Goal: Transaction & Acquisition: Purchase product/service

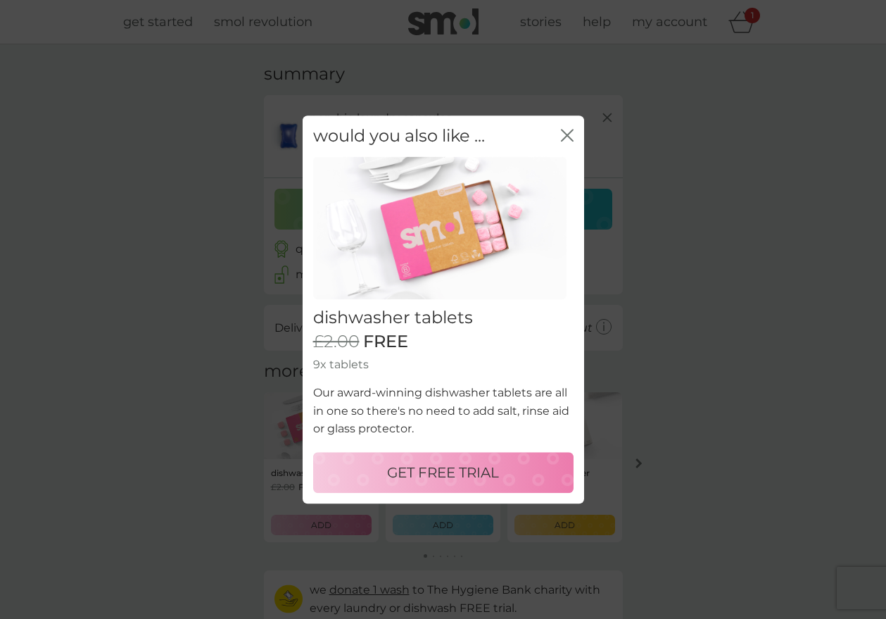
click at [444, 470] on p "GET FREE TRIAL" at bounding box center [443, 472] width 112 height 23
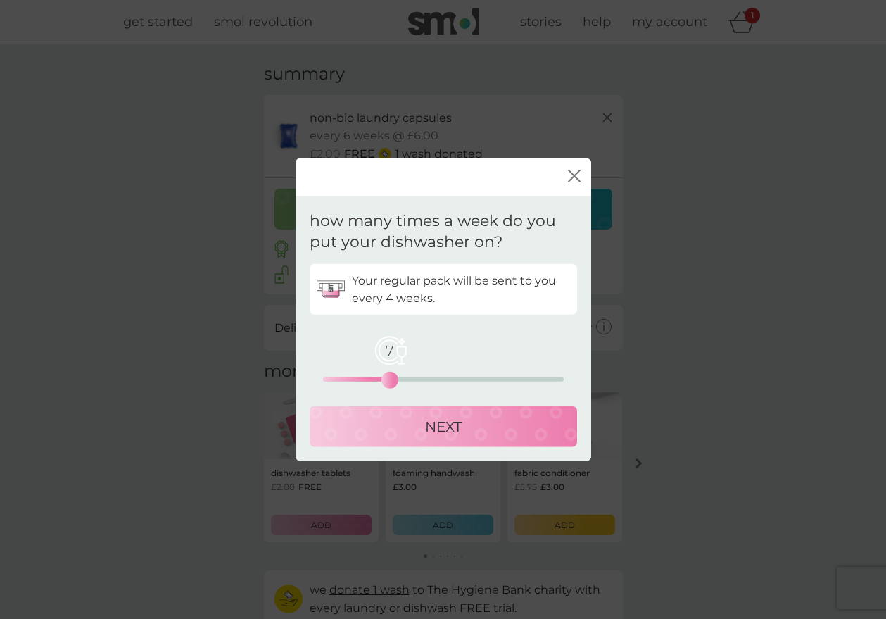
drag, startPoint x: 325, startPoint y: 380, endPoint x: 391, endPoint y: 376, distance: 65.6
click at [391, 377] on div "7" at bounding box center [390, 380] width 6 height 6
click at [425, 422] on p "NEXT" at bounding box center [443, 426] width 37 height 23
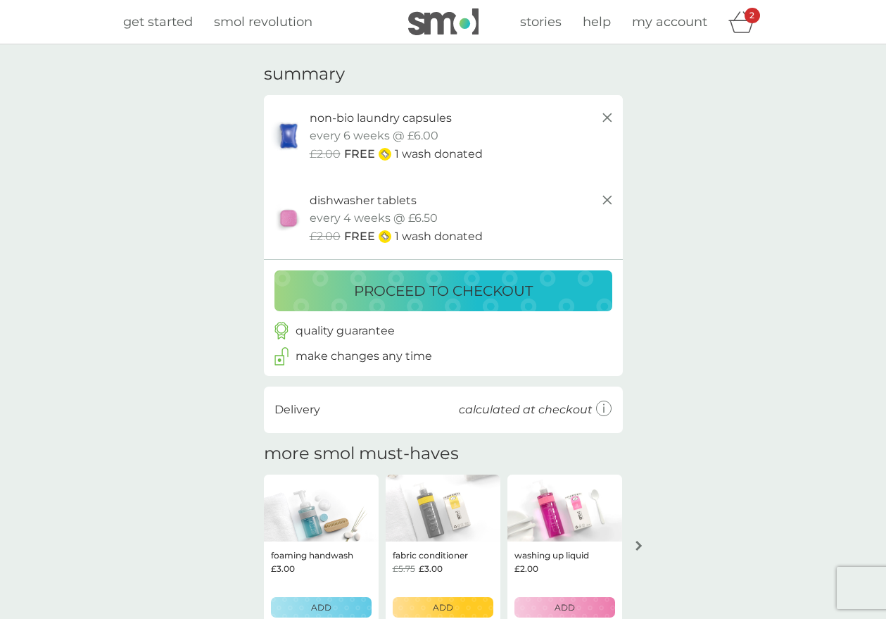
click at [460, 289] on p "proceed to checkout" at bounding box center [443, 290] width 179 height 23
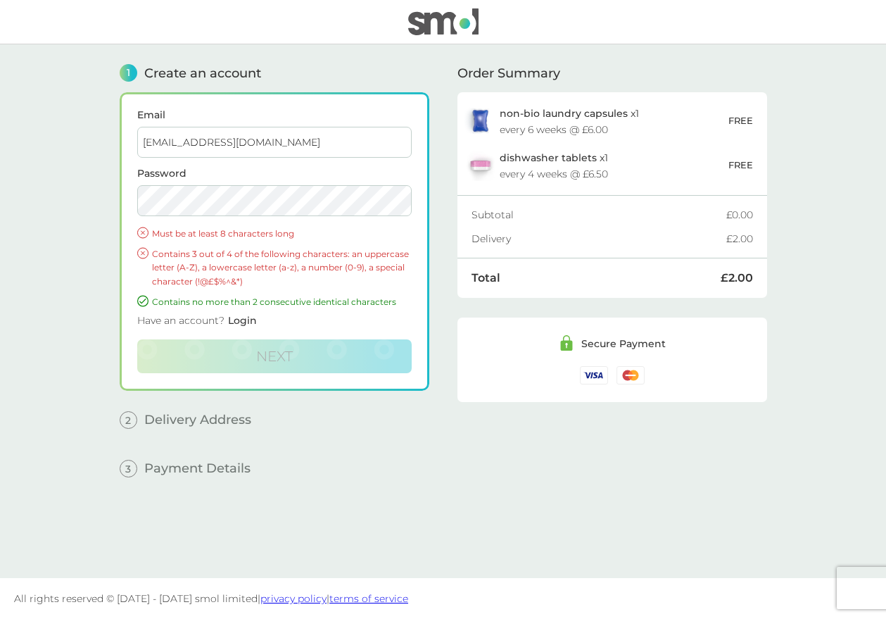
type input "roxburnch@aol.com"
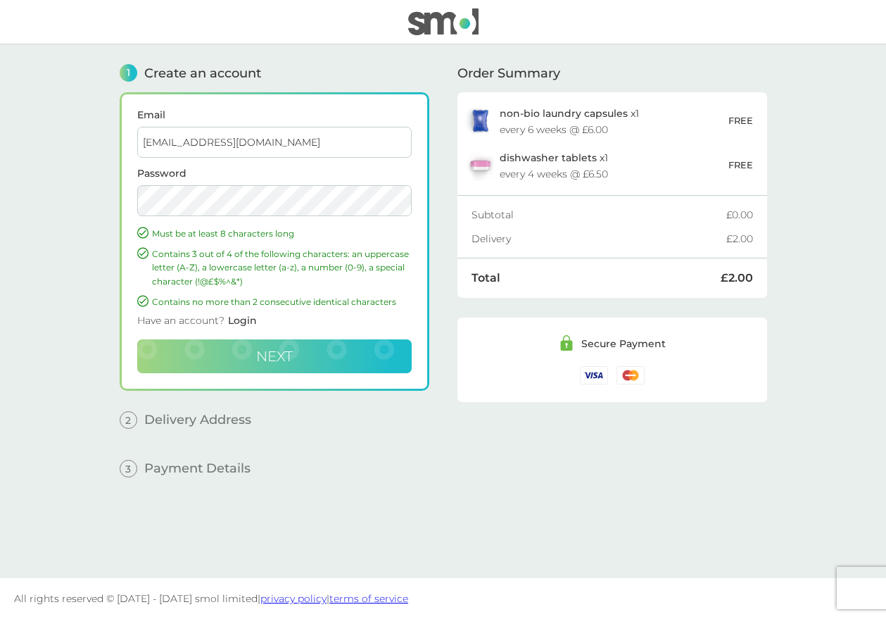
click at [266, 350] on span "Next" at bounding box center [274, 356] width 37 height 17
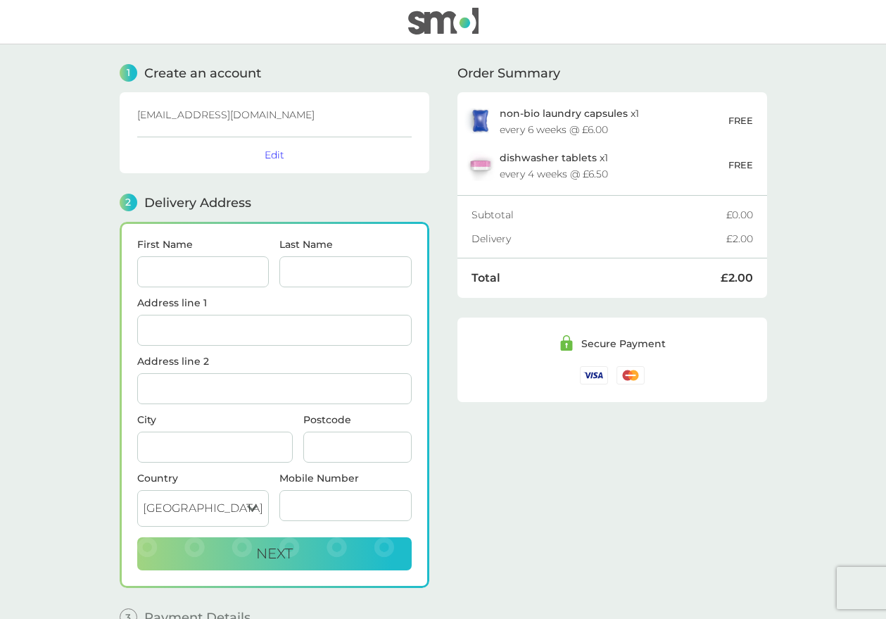
scroll to position [79, 0]
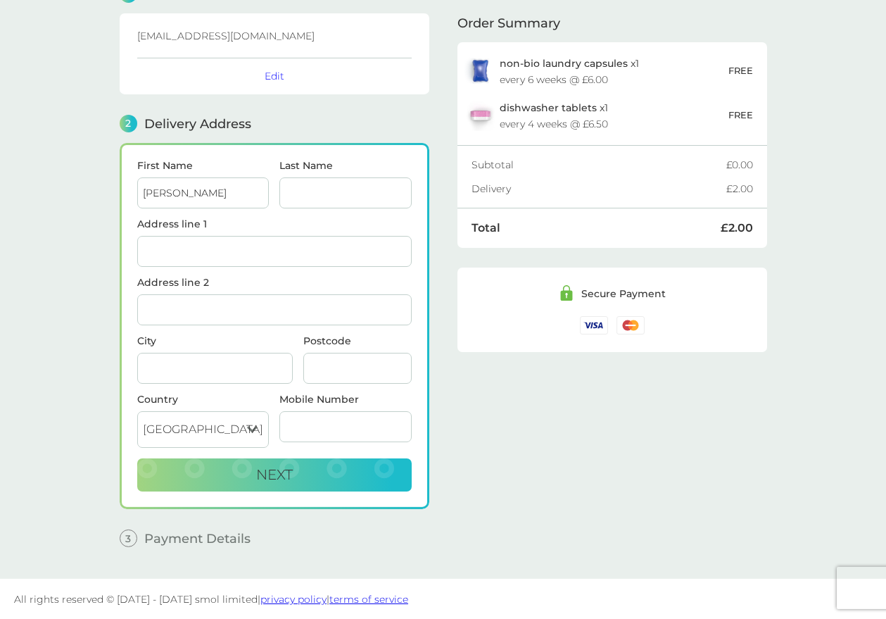
type input "[PERSON_NAME]"
type input "roxburgh"
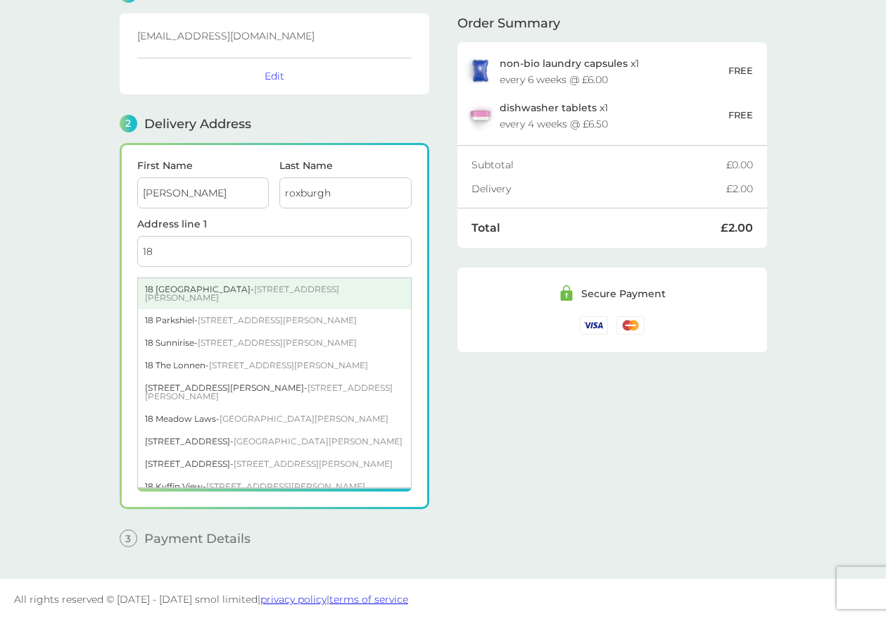
click at [205, 289] on div "18 Cleadon Towers - South Shields NE34 8EN" at bounding box center [274, 293] width 273 height 31
type input "18 [GEOGRAPHIC_DATA]"
type input "South [PERSON_NAME]"
type input "NE34 8EN"
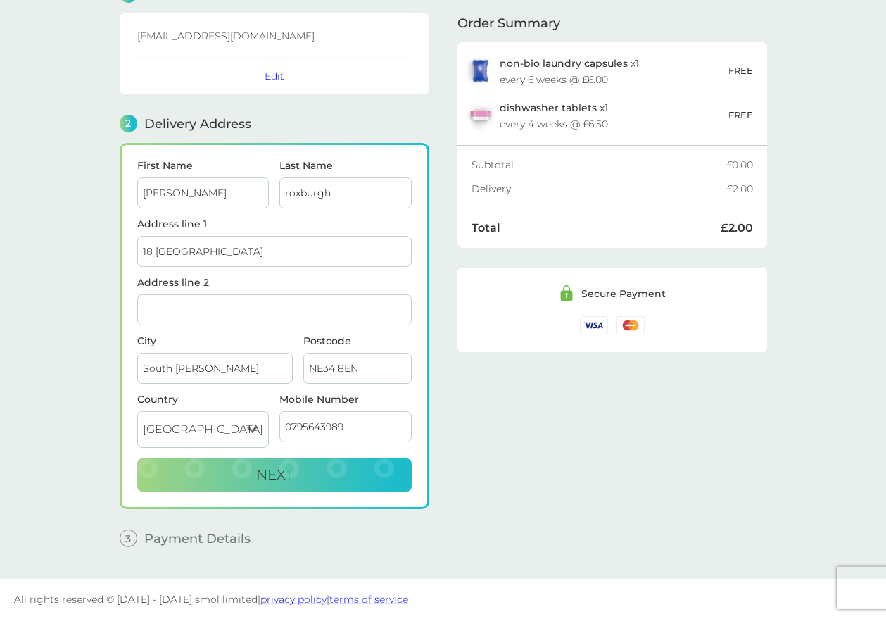
type input "07956439894"
click at [290, 475] on span "Next" at bounding box center [274, 474] width 37 height 17
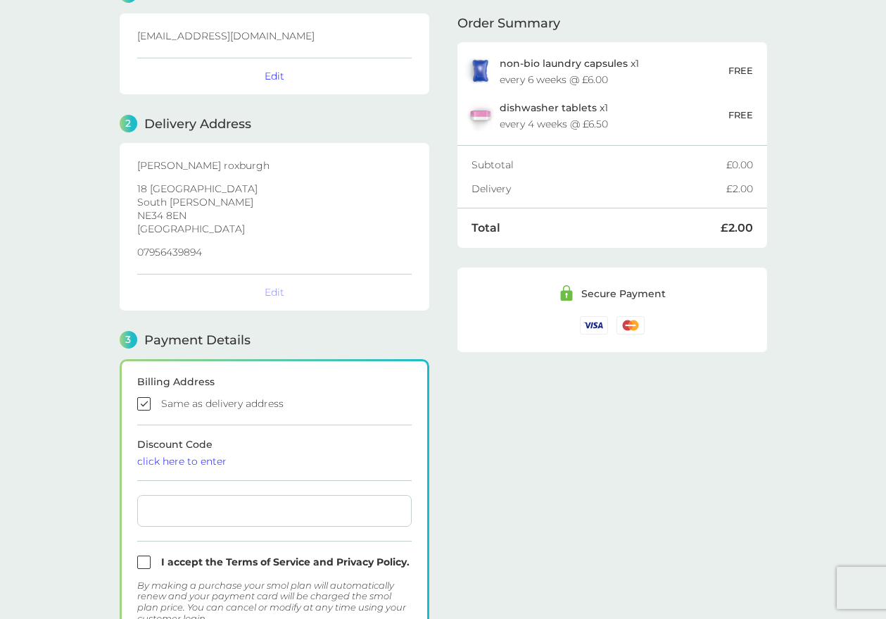
checkbox input "true"
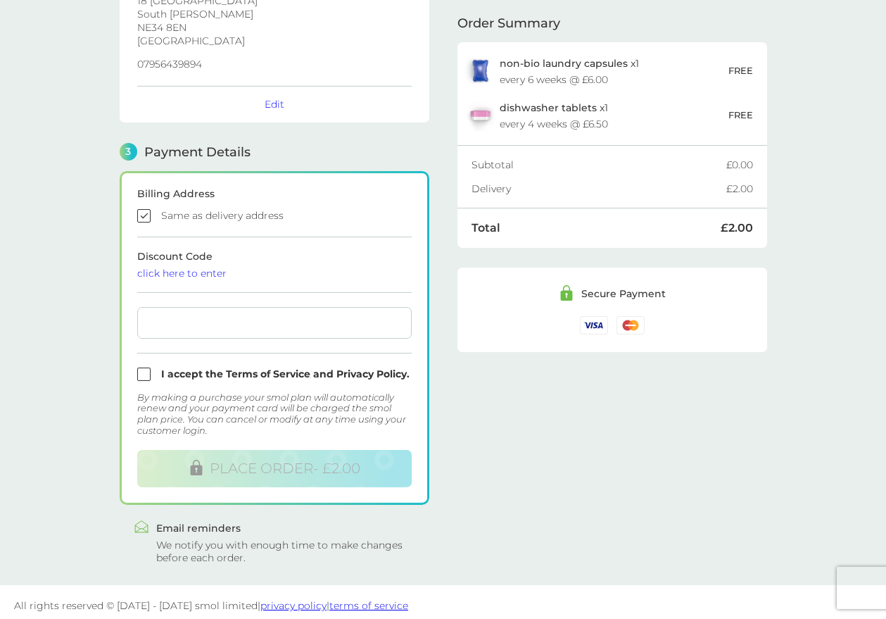
scroll to position [271, 0]
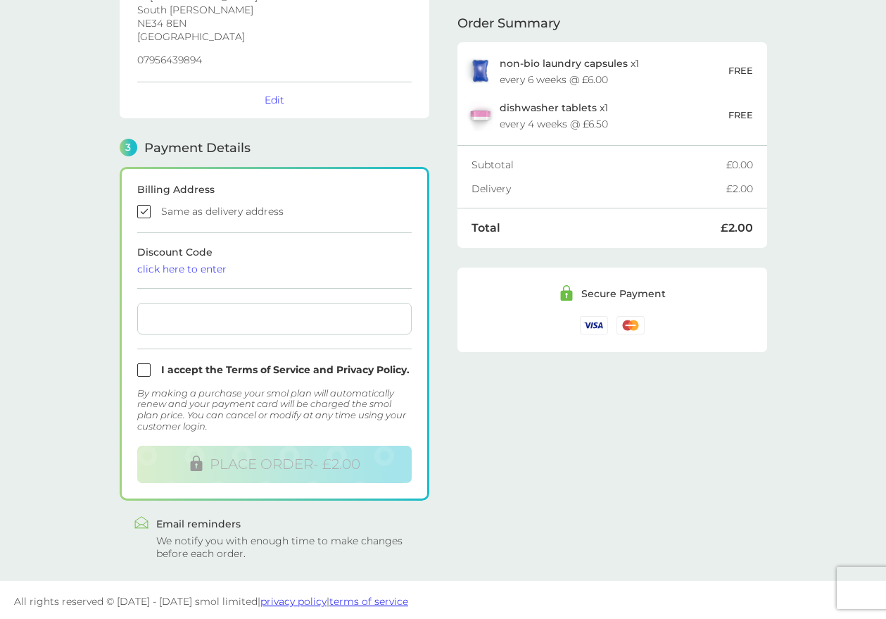
click at [142, 372] on input "checkbox" at bounding box center [274, 369] width 274 height 13
checkbox input "true"
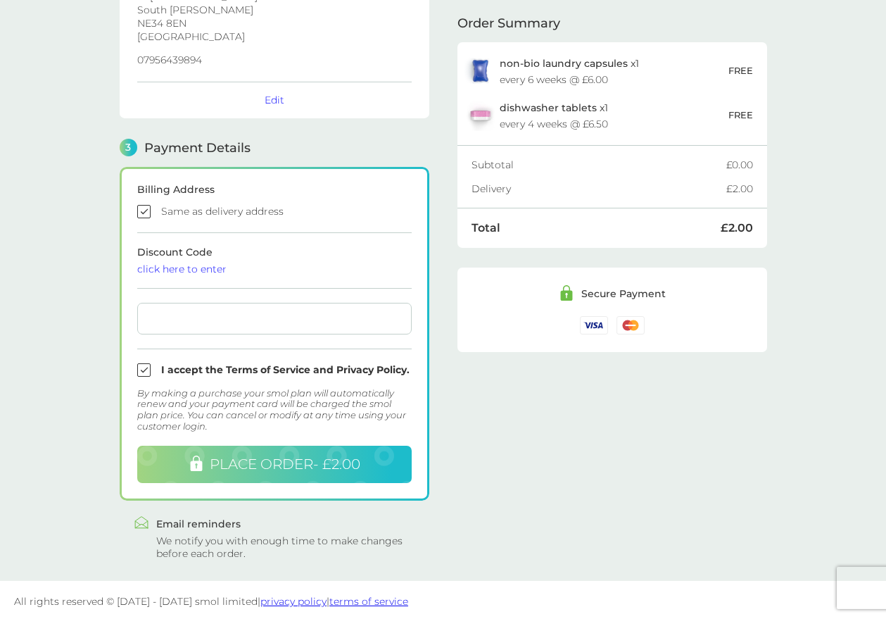
click at [279, 467] on span "PLACE ORDER - £2.00" at bounding box center [285, 463] width 151 height 17
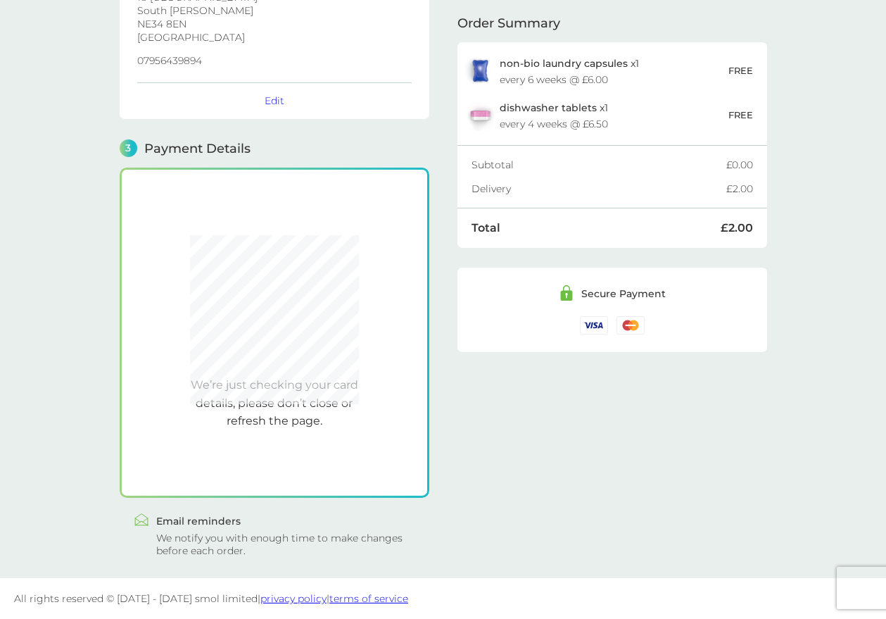
scroll to position [267, 0]
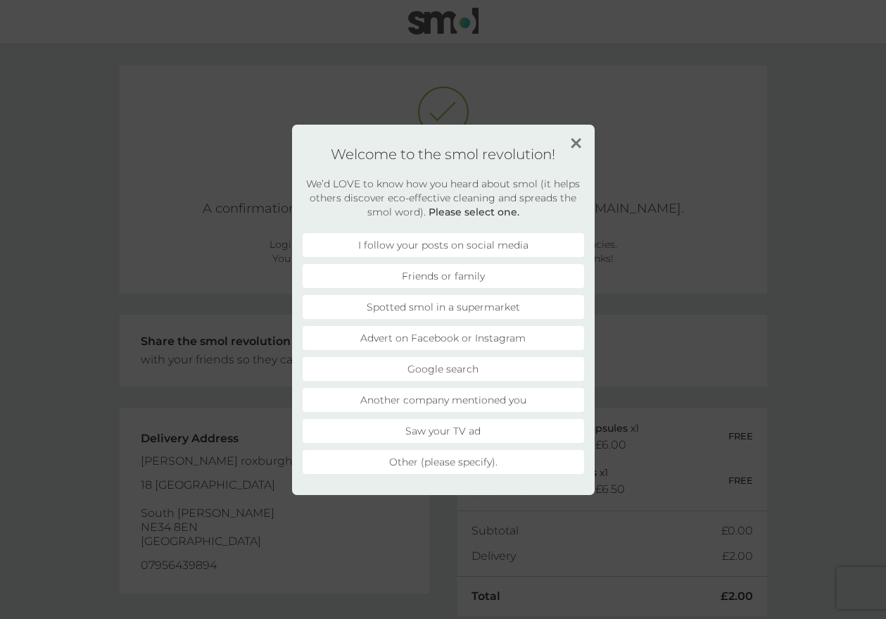
click at [431, 400] on li "Another company mentioned you" at bounding box center [443, 400] width 281 height 24
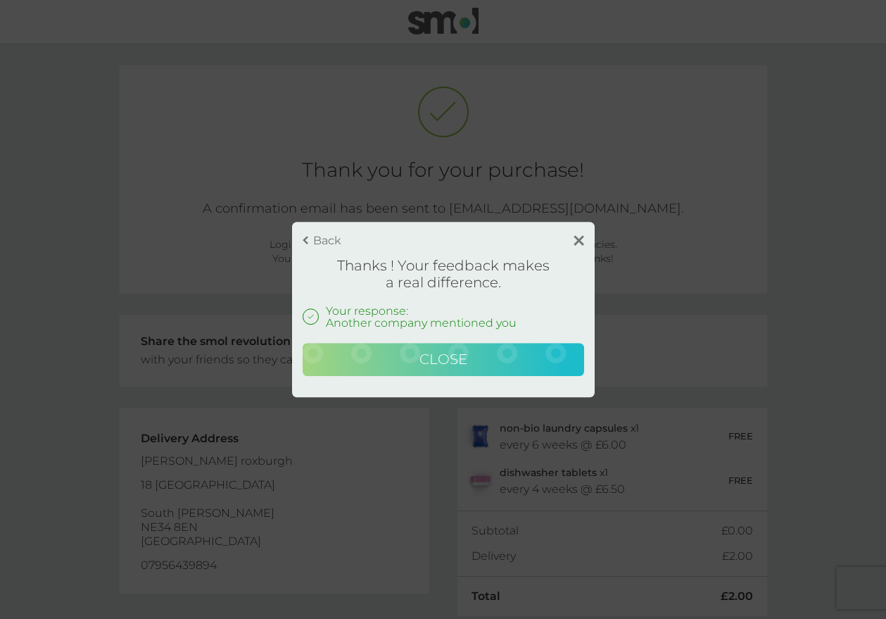
click at [448, 359] on span "Close" at bounding box center [443, 358] width 48 height 17
